Goal: Complete application form: Complete application form

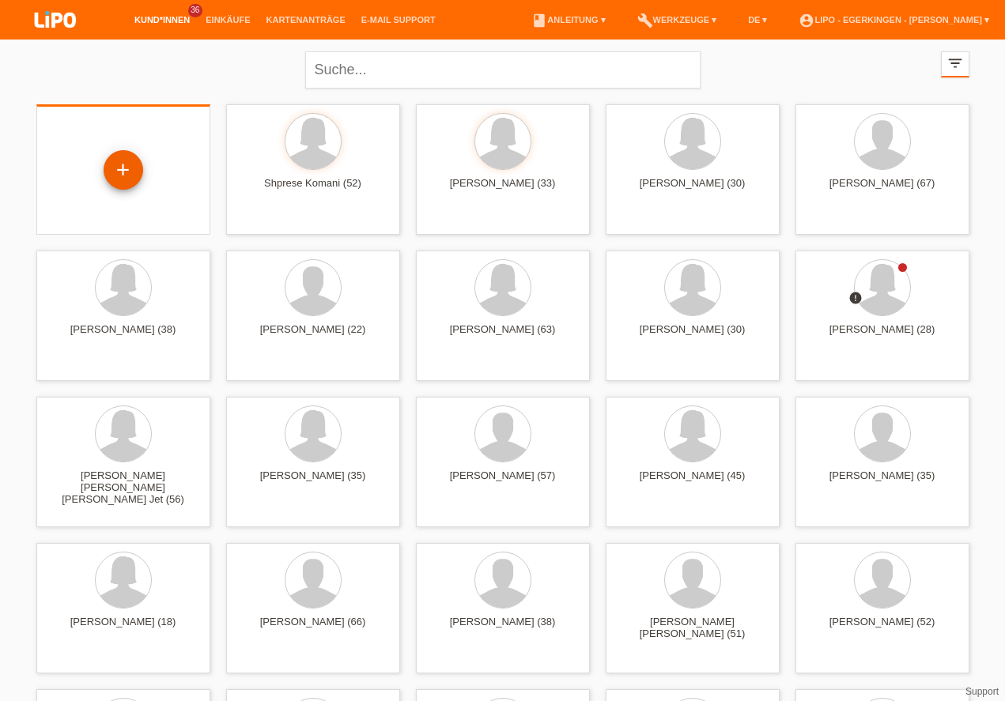
click at [135, 167] on div "+" at bounding box center [123, 169] width 38 height 27
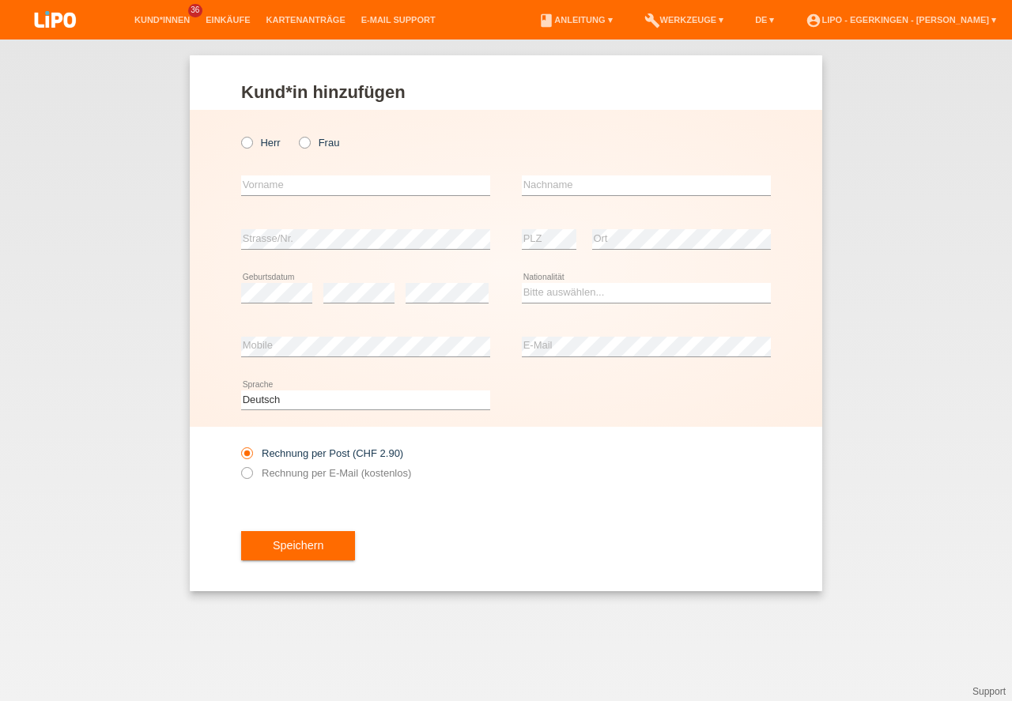
click at [317, 143] on label "Frau" at bounding box center [319, 143] width 40 height 12
click at [309, 143] on input "Frau" at bounding box center [304, 142] width 10 height 10
radio input "true"
click at [340, 189] on input "text" at bounding box center [365, 185] width 249 height 20
type input "[PERSON_NAME]"
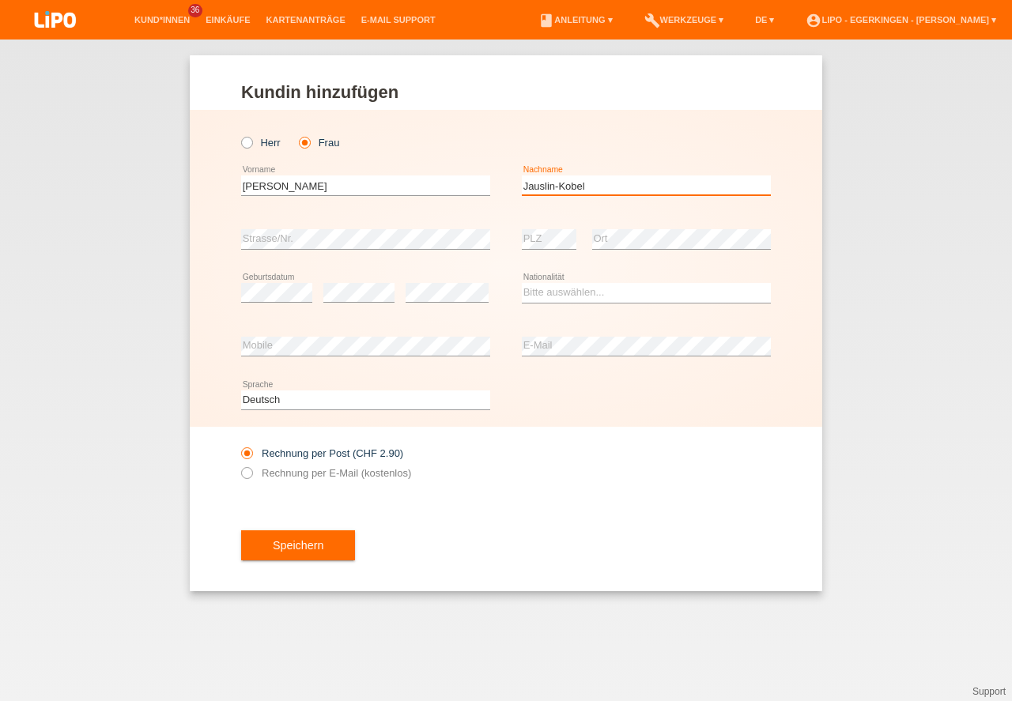
type input "Jauslin-Kobel"
click at [400, 302] on div "error Geburtsdatum error error" at bounding box center [365, 293] width 249 height 54
click at [546, 304] on div "Bitte auswählen... Schweiz Deutschland Liechtenstein Österreich ------------ Af…" at bounding box center [646, 293] width 249 height 54
click at [548, 297] on select "Bitte auswählen... Schweiz Deutschland Liechtenstein Österreich ------------ Af…" at bounding box center [646, 292] width 249 height 19
select select "CH"
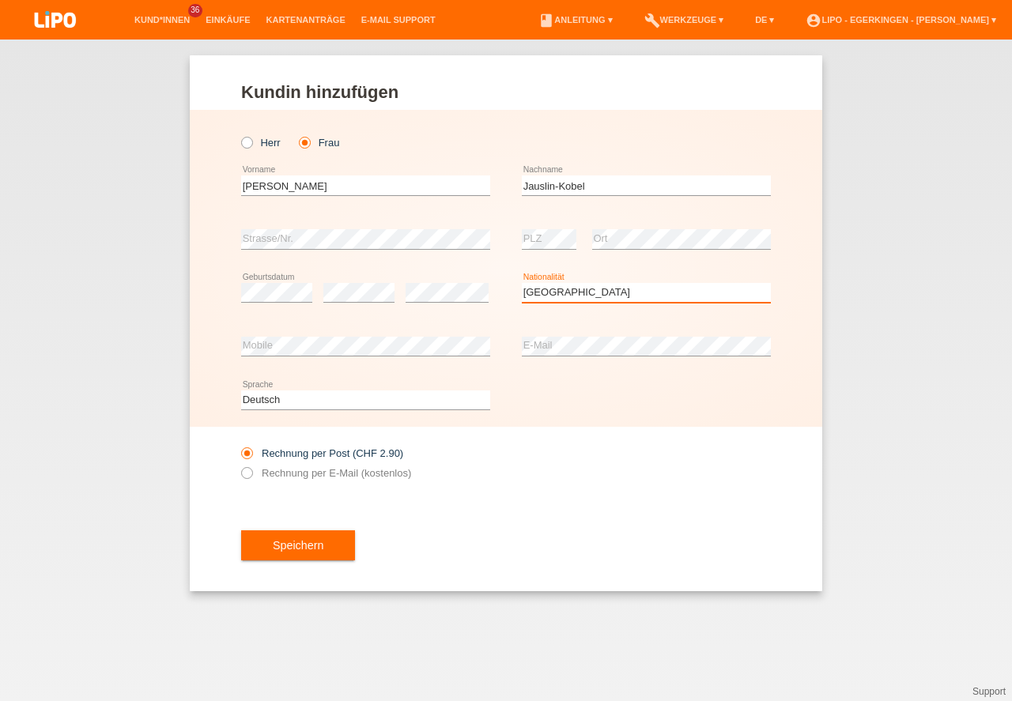
click at [0, 0] on option "Schweiz" at bounding box center [0, 0] width 0 height 0
click at [374, 471] on label "Rechnung per E-Mail (kostenlos)" at bounding box center [326, 473] width 170 height 12
click at [251, 471] on input "Rechnung per E-Mail (kostenlos)" at bounding box center [246, 477] width 10 height 20
radio input "true"
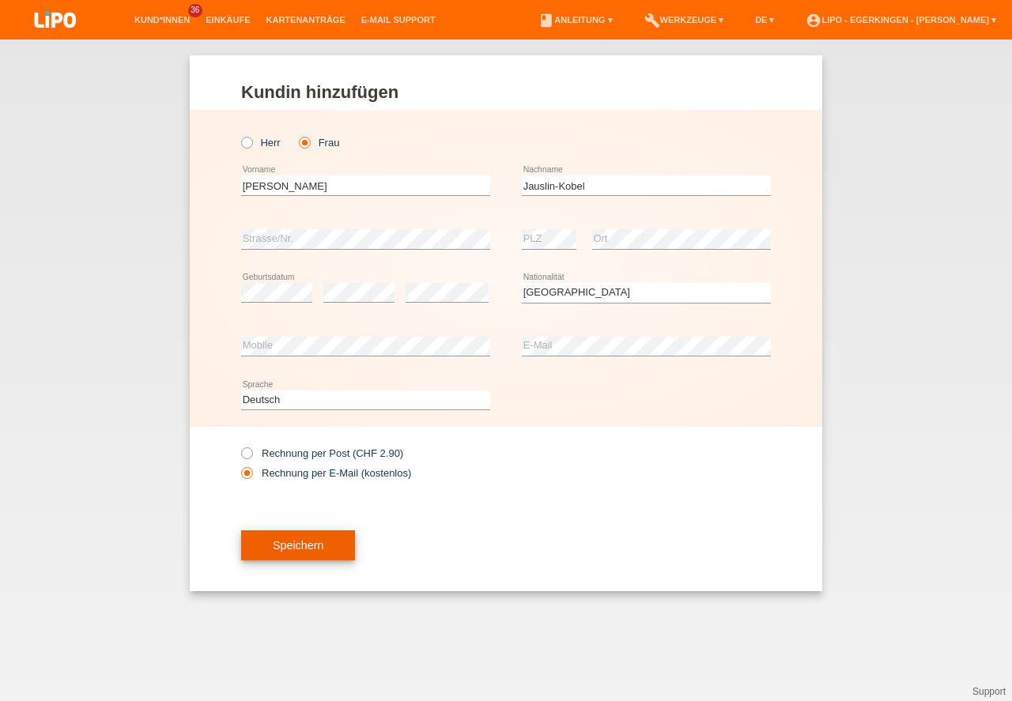
click at [315, 546] on button "Speichern" at bounding box center [298, 545] width 114 height 30
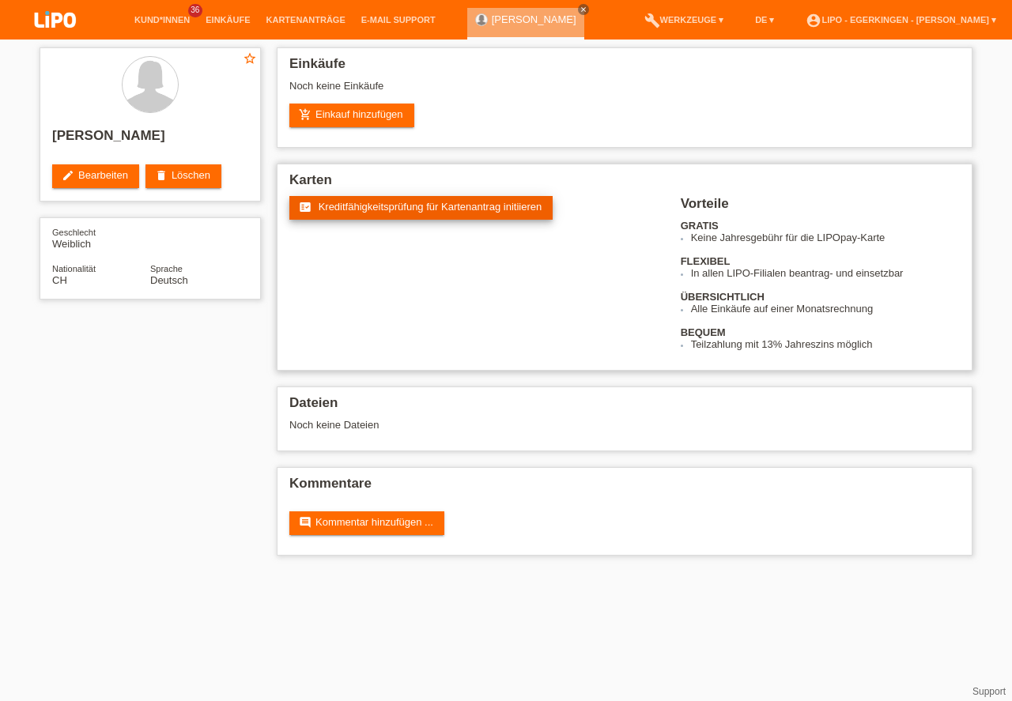
click at [392, 207] on span "Kreditfähigkeitsprüfung für Kartenantrag initiieren" at bounding box center [431, 207] width 224 height 12
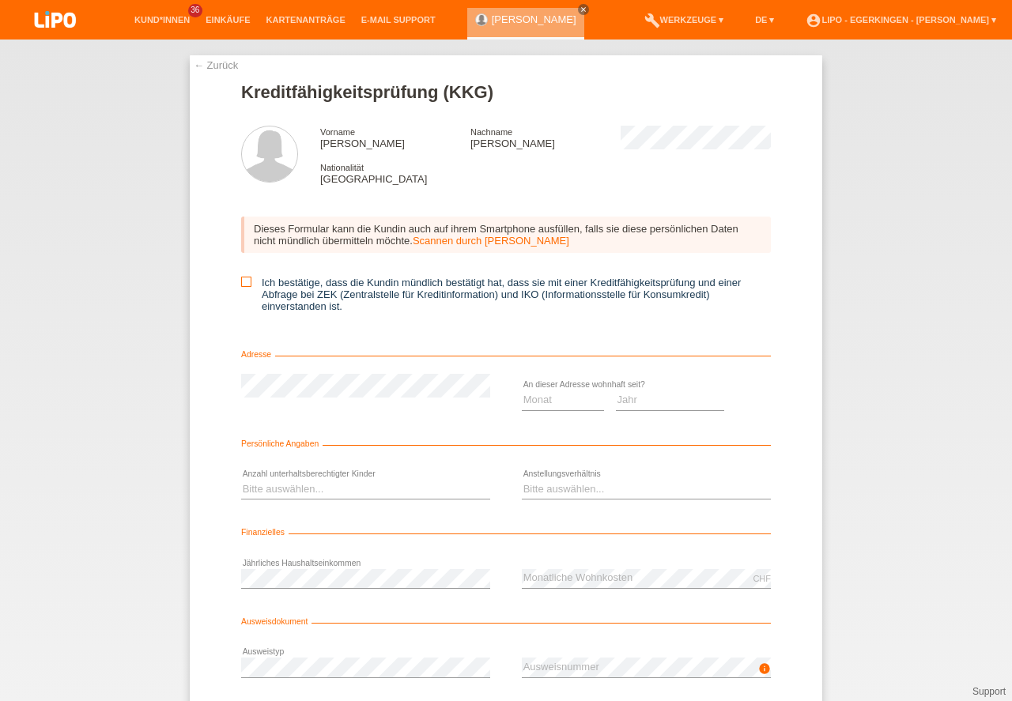
click at [243, 279] on icon at bounding box center [246, 282] width 10 height 10
click at [243, 279] on input "Ich bestätige, dass die Kundin mündlich bestätigt hat, dass sie mit einer Kredi…" at bounding box center [246, 282] width 10 height 10
checkbox input "true"
click at [540, 392] on select "Monat 01 02 03 04 05 06 07 08 09 10" at bounding box center [563, 399] width 82 height 19
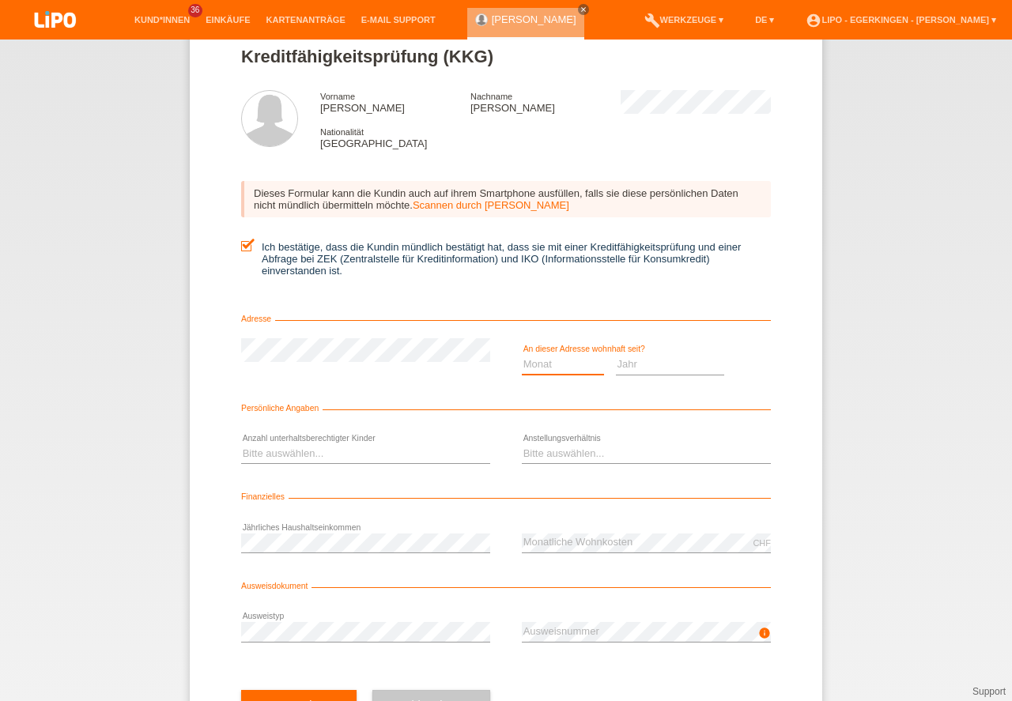
scroll to position [71, 0]
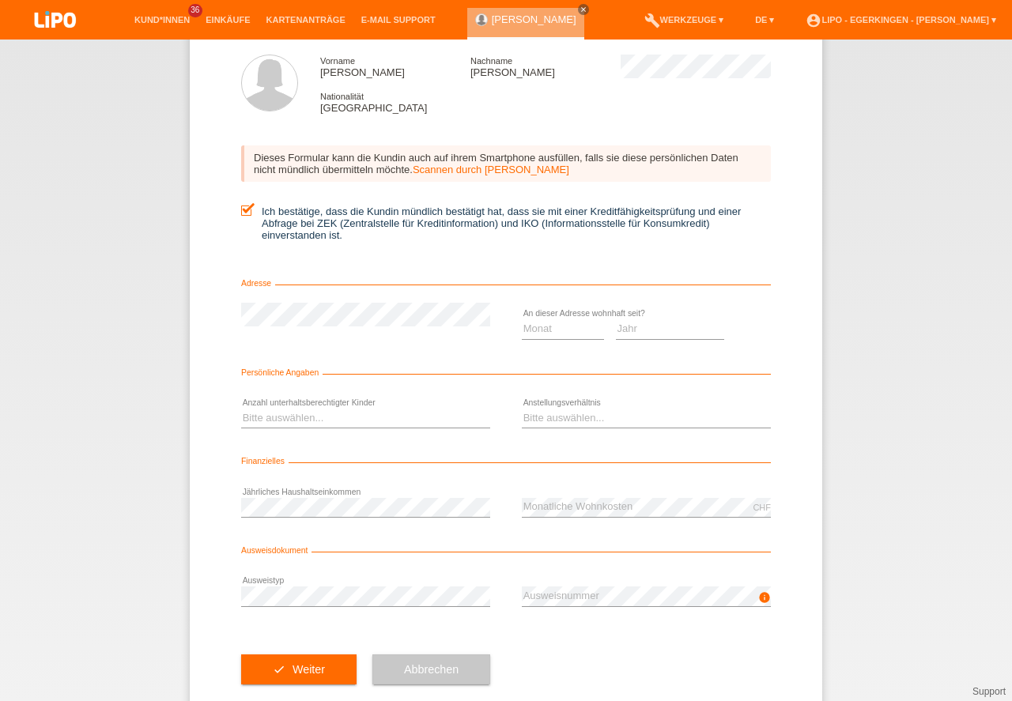
click at [572, 347] on div "Monat 01 02 03 04 05 06 07 08 09 10 11 12 error" at bounding box center [563, 330] width 82 height 54
click at [577, 341] on div "Monat 01 02 03 04 05 06 07 08 09 10 11 12 error" at bounding box center [563, 330] width 82 height 54
click at [579, 334] on select "Monat 01 02 03 04 05 06 07 08 09 10" at bounding box center [563, 328] width 82 height 19
select select "04"
click at [0, 0] on option "04" at bounding box center [0, 0] width 0 height 0
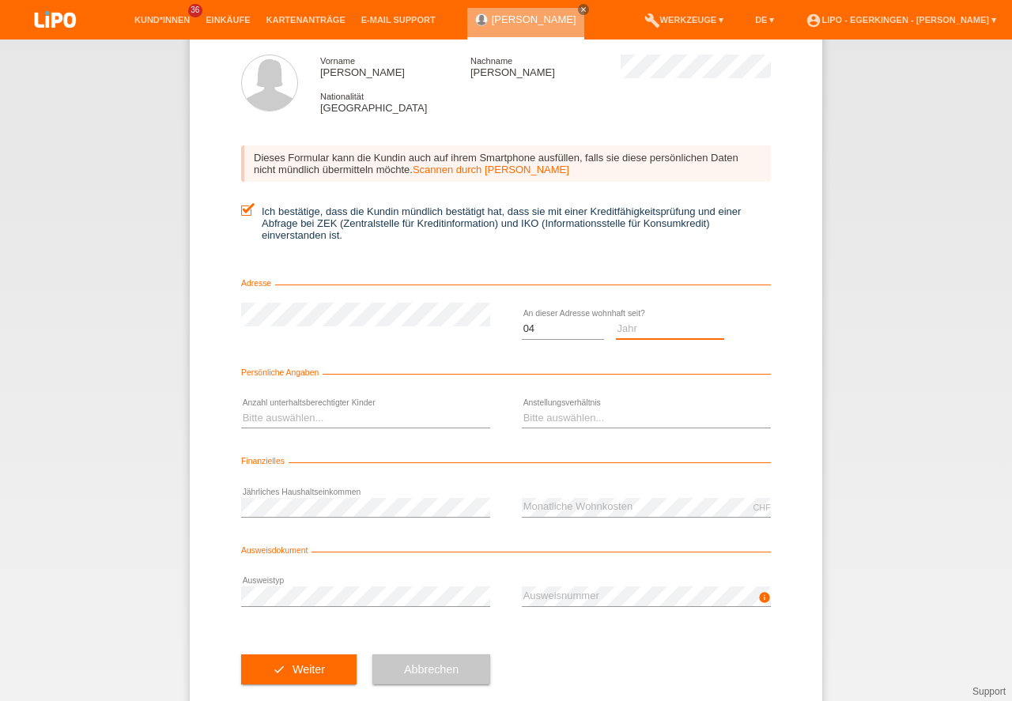
click at [638, 328] on select "Jahr 2025 2024 2023 2022 2021 2020 2019 2018 2017 2016 2015 2014 2013 2012 2011…" at bounding box center [670, 328] width 109 height 19
select select "2024"
click at [0, 0] on option "2024" at bounding box center [0, 0] width 0 height 0
click at [374, 421] on select "Bitte auswählen... 0 1 2 3 4 5 6 7 8 9" at bounding box center [365, 418] width 249 height 19
select select "0"
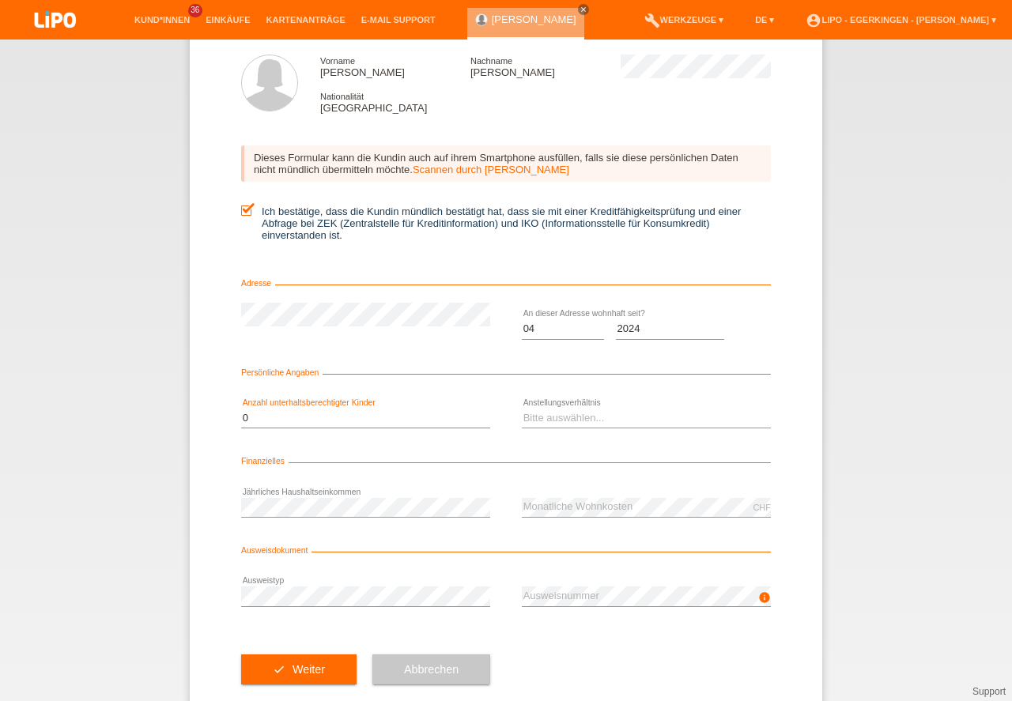
click at [0, 0] on option "0" at bounding box center [0, 0] width 0 height 0
click at [550, 413] on select "Bitte auswählen... Unbefristet Befristet Lehrling/Student Pensioniert Nicht arb…" at bounding box center [646, 418] width 249 height 19
select select "UNLIMITED"
click at [0, 0] on option "Unbefristet" at bounding box center [0, 0] width 0 height 0
click at [299, 664] on button "check Weiter" at bounding box center [298, 669] width 115 height 30
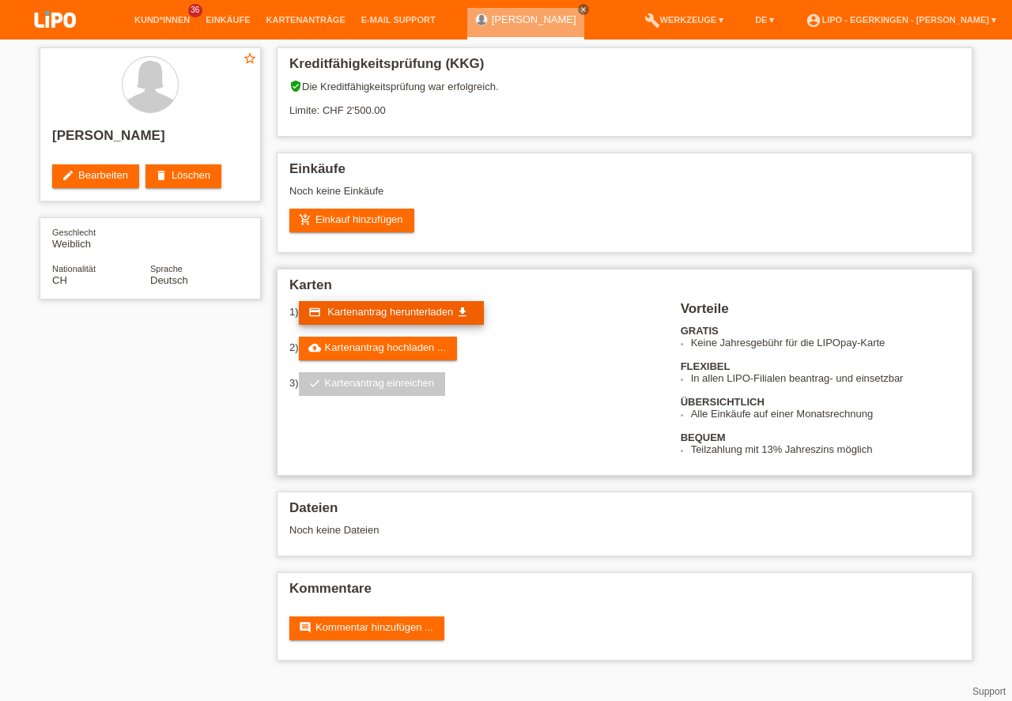
click at [393, 315] on span "Kartenantrag herunterladen" at bounding box center [390, 312] width 126 height 12
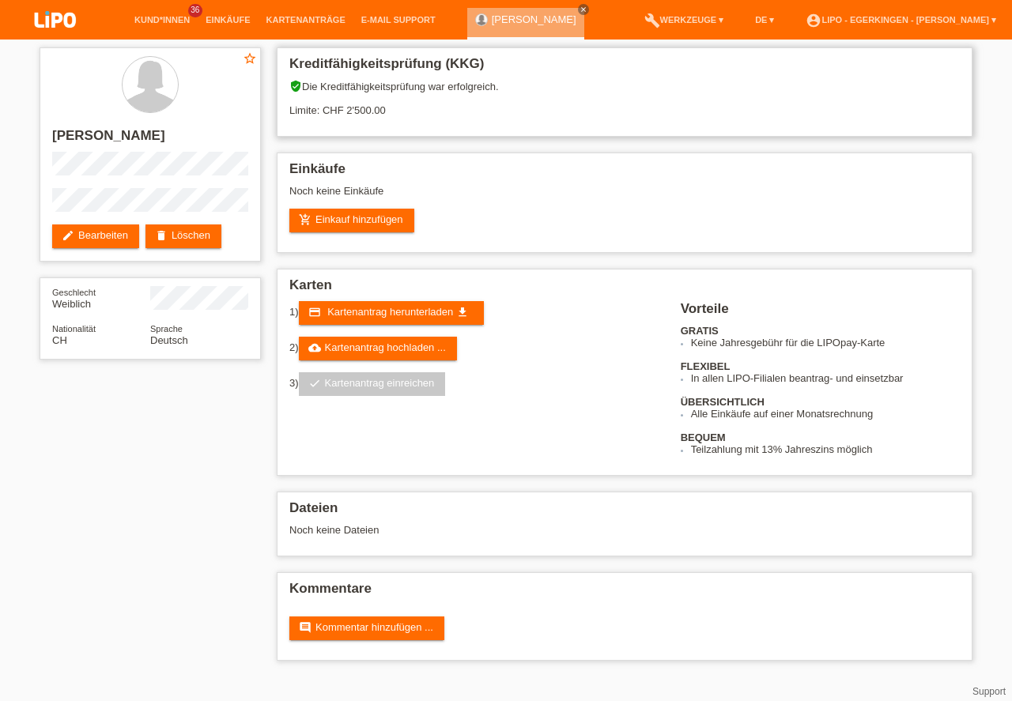
click at [776, 133] on div "Kreditfähigkeitsprüfung (KKG) verified_user Die Kreditfähigkeitsprüfung war erf…" at bounding box center [624, 91] width 695 height 89
click at [412, 341] on link "cloud_upload Kartenantrag hochladen ..." at bounding box center [378, 349] width 158 height 24
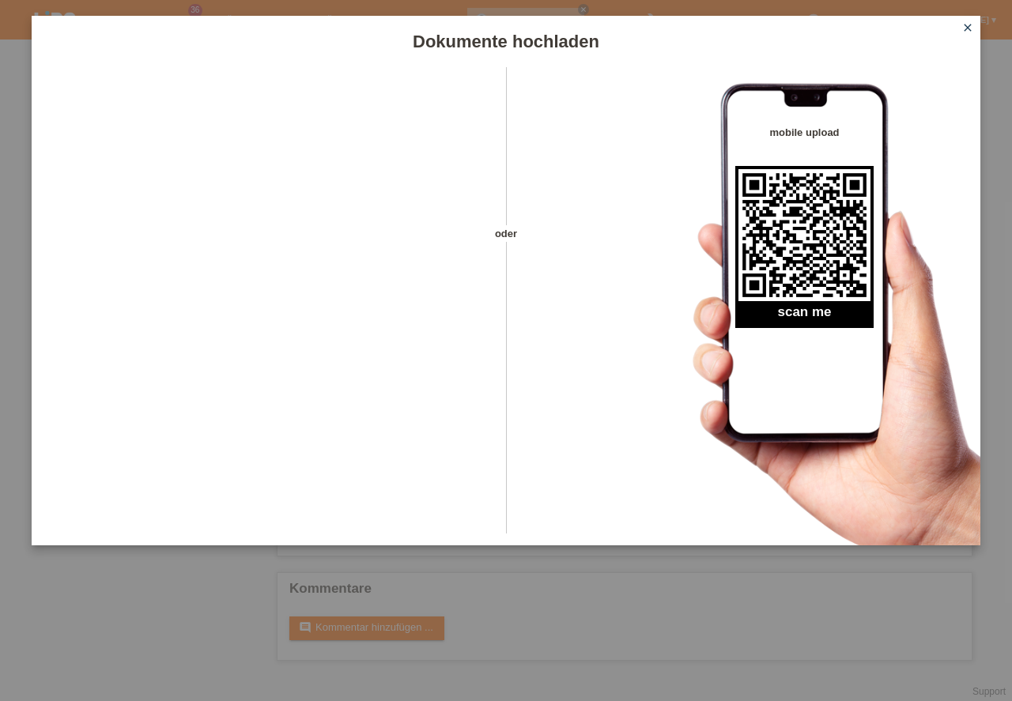
click at [971, 21] on icon "close" at bounding box center [967, 27] width 13 height 13
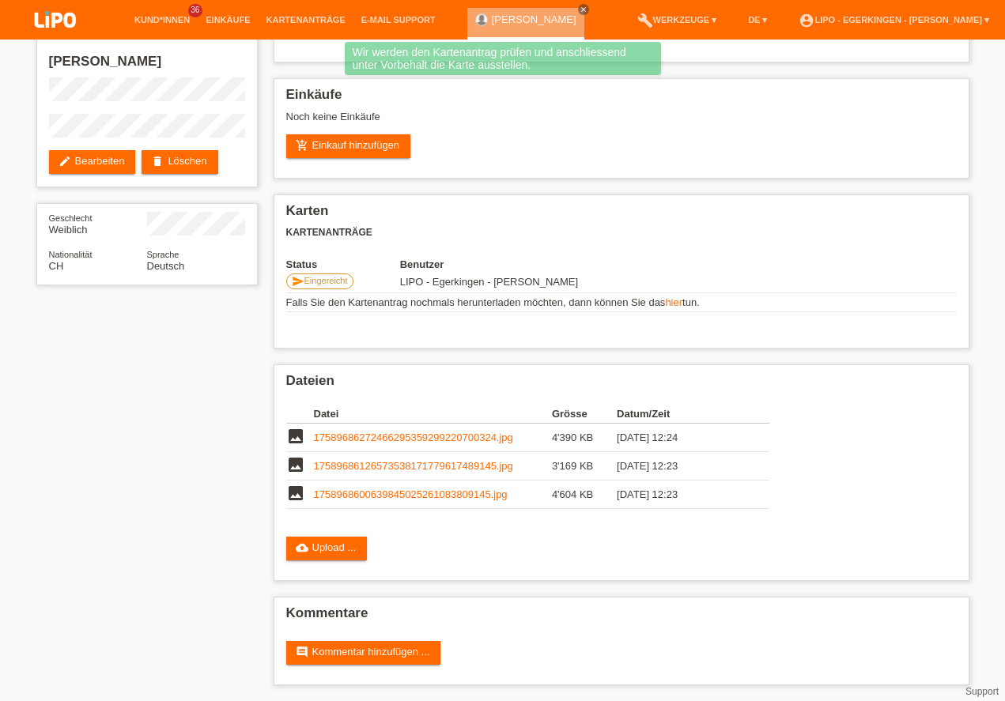
scroll to position [74, 0]
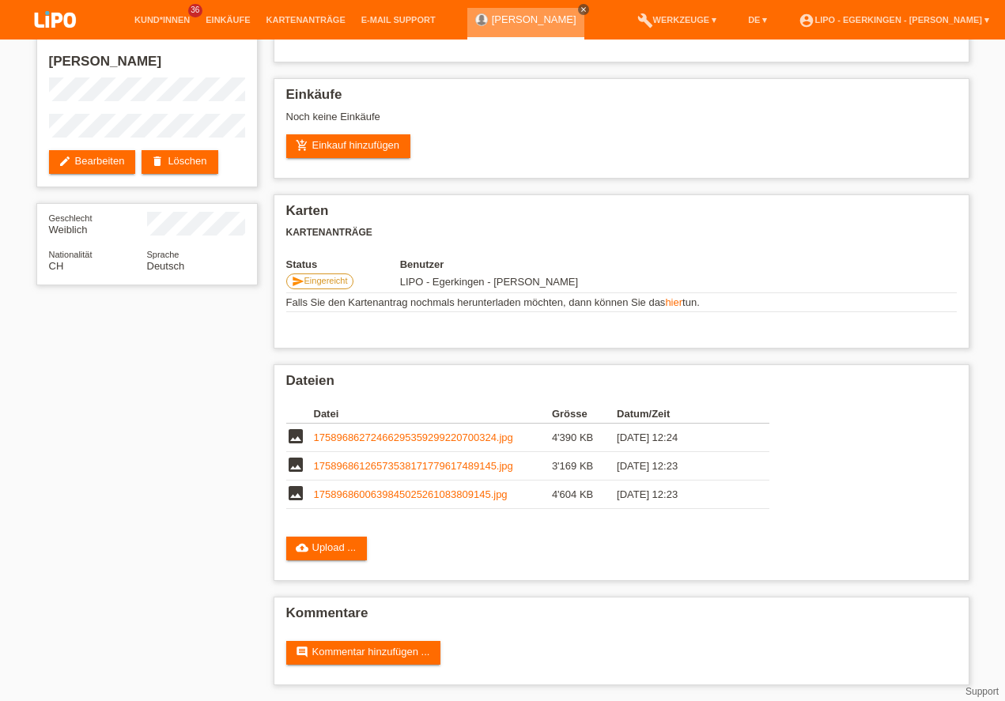
click at [579, 13] on icon "close" at bounding box center [583, 10] width 8 height 8
